Goal: Navigation & Orientation: Find specific page/section

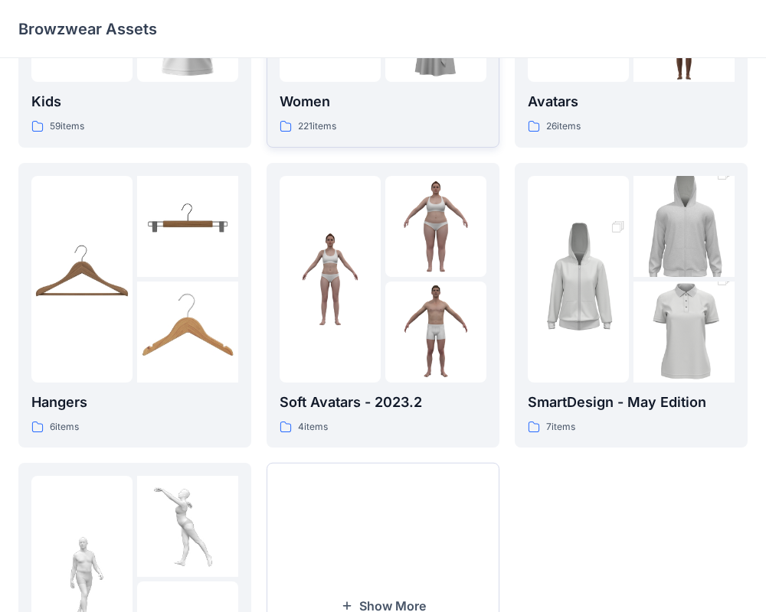
scroll to position [223, 0]
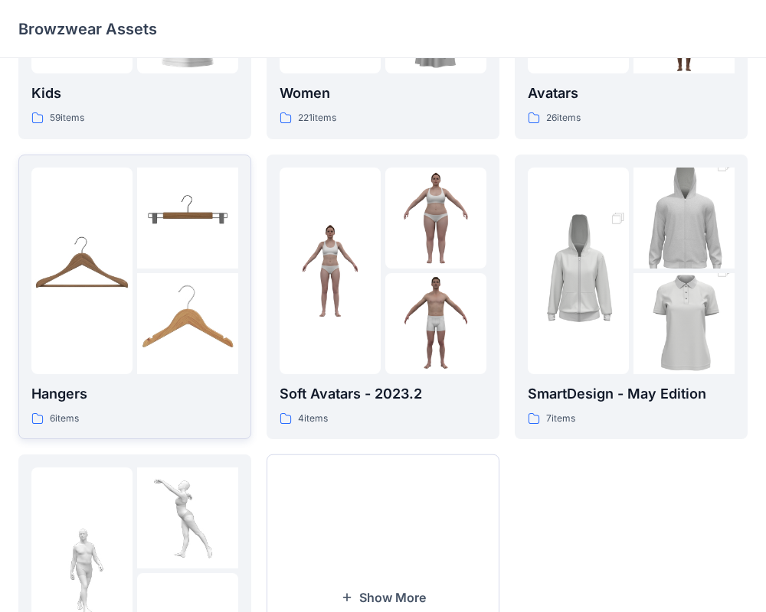
click at [159, 376] on div "Hangers 6 items" at bounding box center [134, 298] width 207 height 260
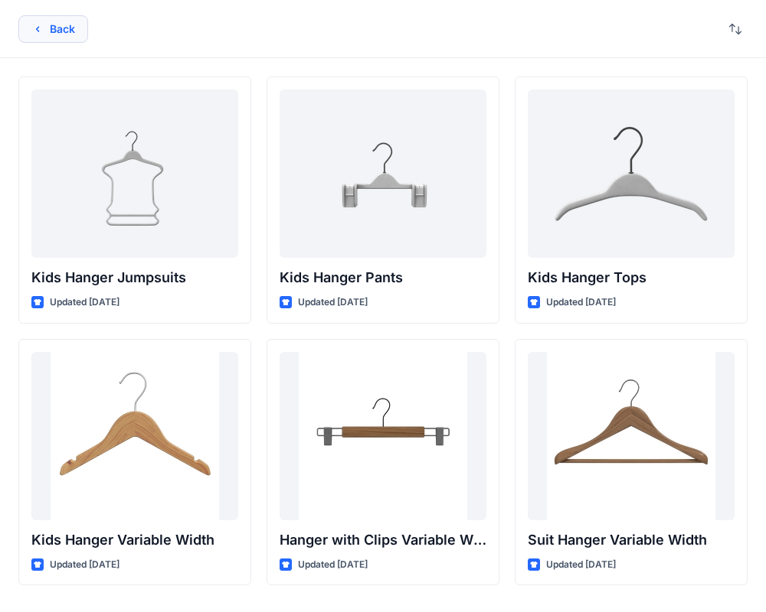
click at [51, 29] on button "Back" at bounding box center [53, 29] width 70 height 28
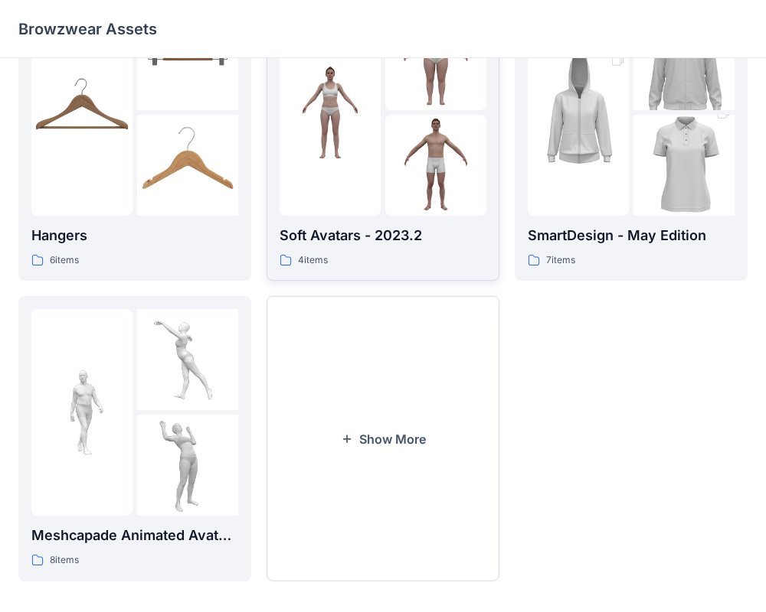
scroll to position [380, 0]
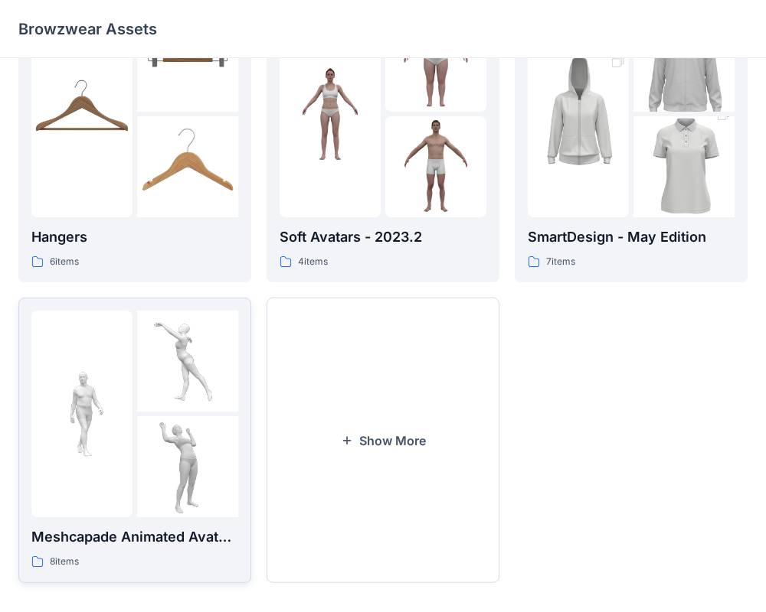
click at [142, 555] on div "8 items" at bounding box center [134, 562] width 207 height 16
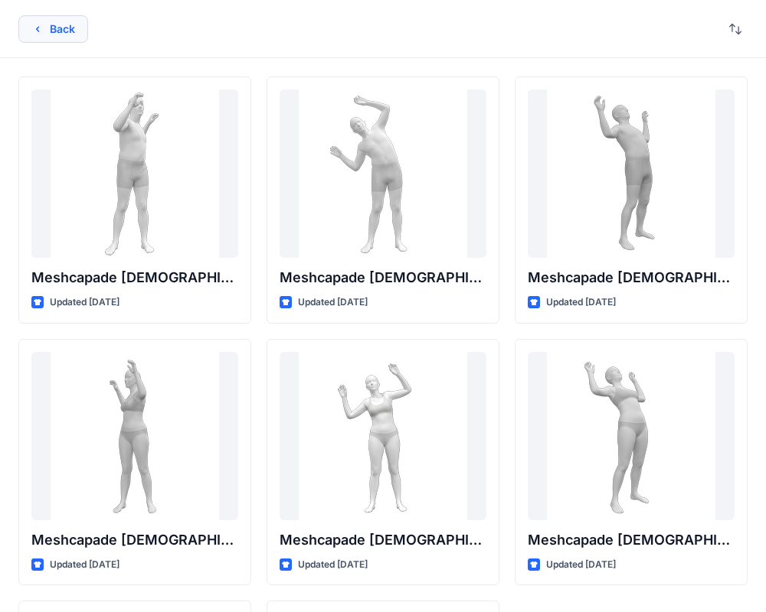
click at [52, 38] on button "Back" at bounding box center [53, 29] width 70 height 28
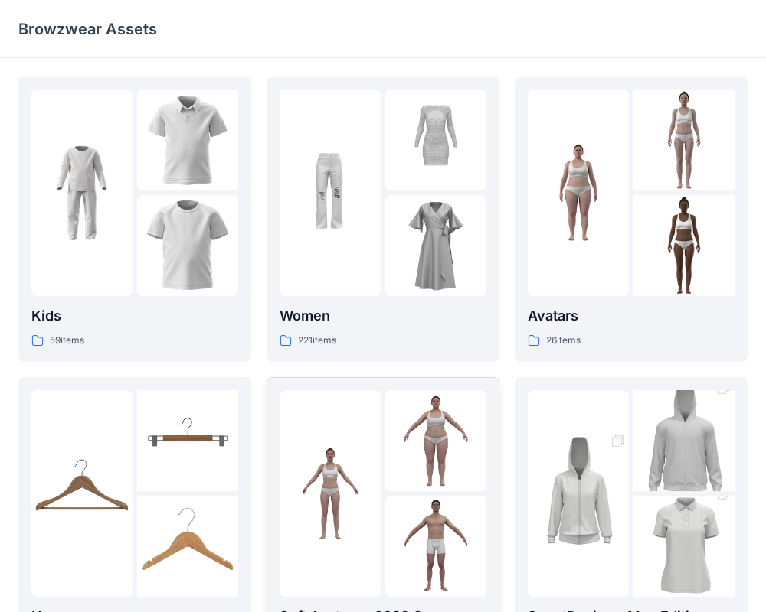
scroll to position [393, 0]
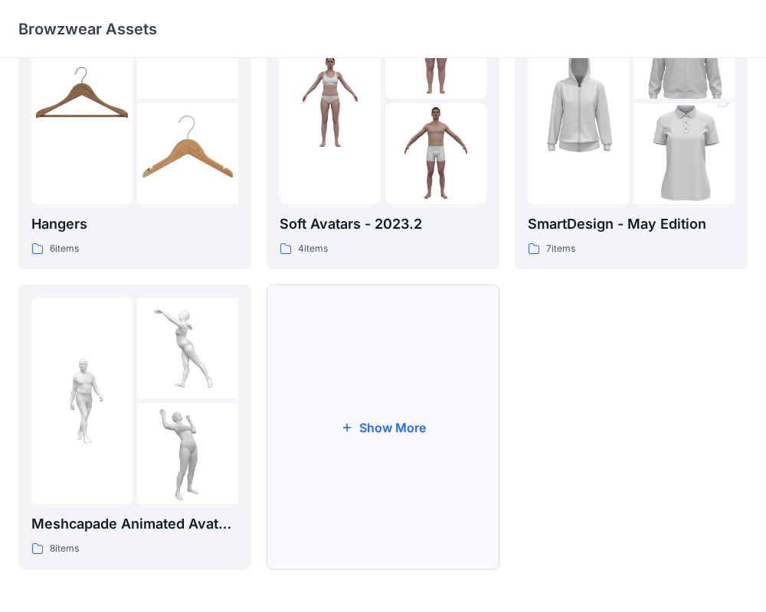
click at [410, 466] on button "Show More" at bounding box center [382, 428] width 233 height 286
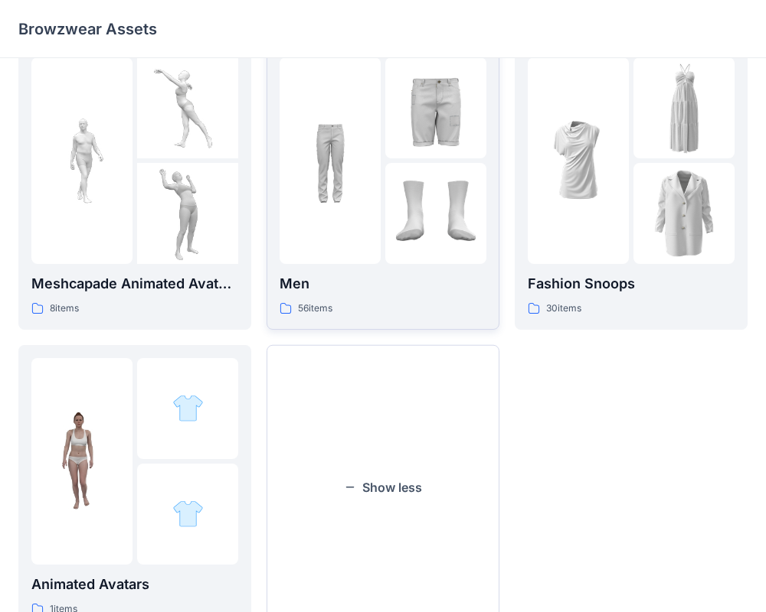
scroll to position [653, 0]
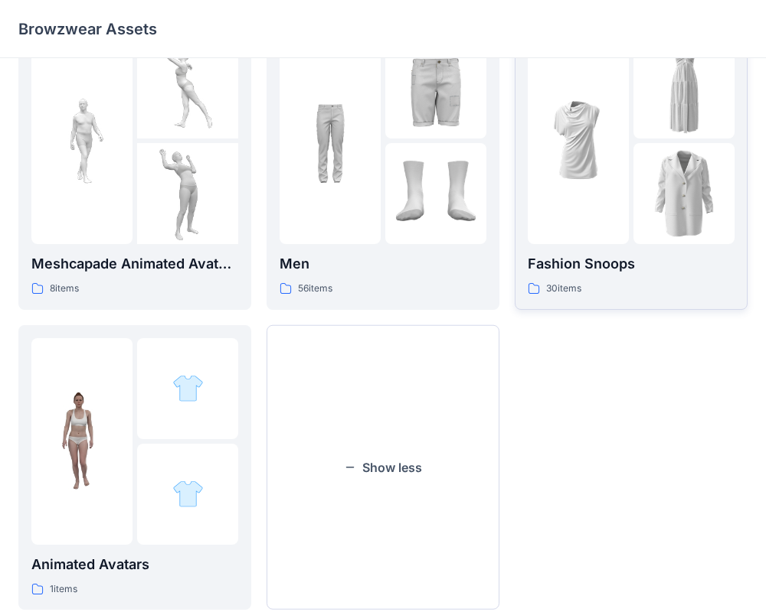
click at [674, 126] on img at bounding box center [683, 88] width 101 height 101
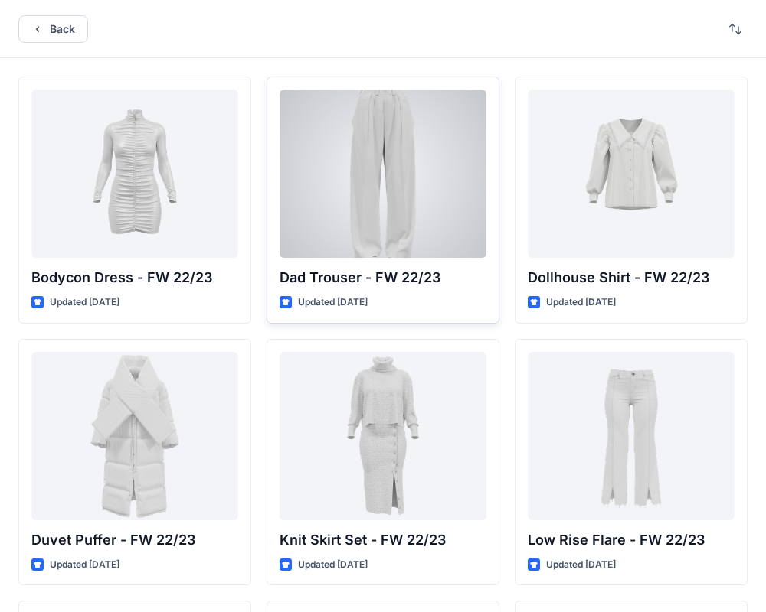
click at [423, 197] on div at bounding box center [382, 174] width 207 height 168
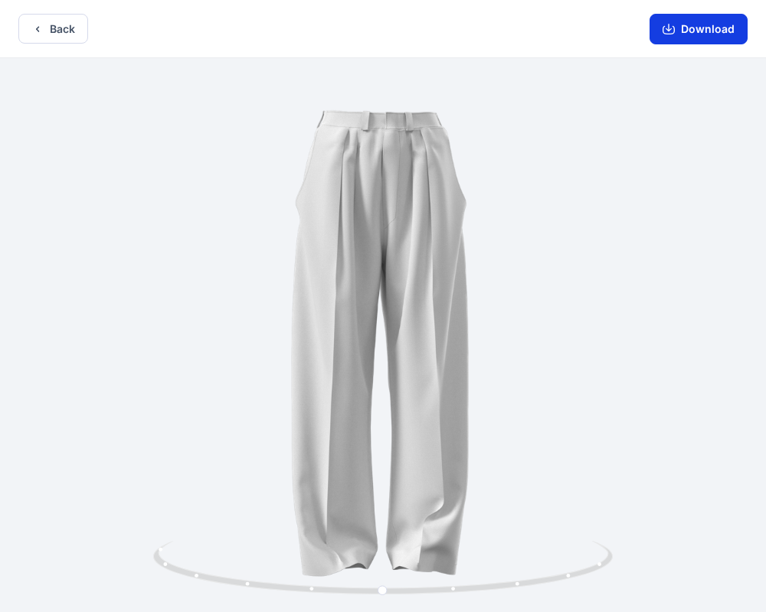
click at [695, 20] on button "Download" at bounding box center [698, 29] width 98 height 31
